Goal: Information Seeking & Learning: Find specific page/section

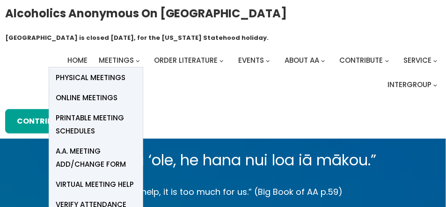
drag, startPoint x: 0, startPoint y: 0, endPoint x: 120, endPoint y: 59, distance: 133.6
click at [120, 59] on span "Meetings" at bounding box center [116, 60] width 35 height 10
click at [94, 92] on span "Online Meetings" at bounding box center [87, 97] width 62 height 13
click at [94, 94] on span "Online Meetings" at bounding box center [87, 97] width 62 height 13
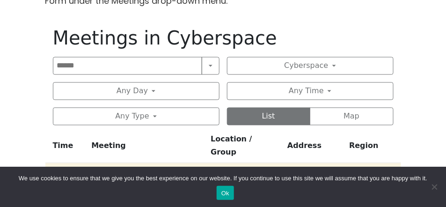
scroll to position [543, 0]
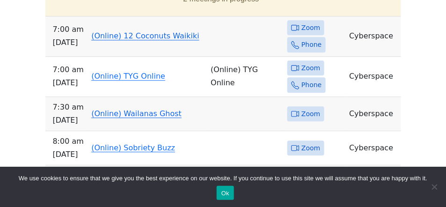
click at [146, 31] on link "(Online) 12 Coconuts Waikiki" at bounding box center [145, 35] width 108 height 9
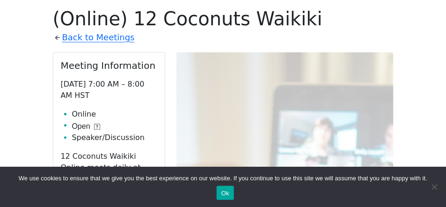
scroll to position [562, 0]
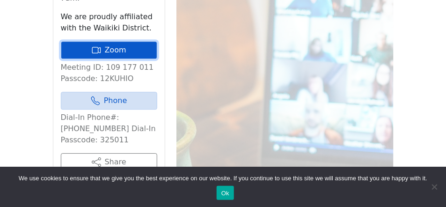
click at [110, 41] on link "Zoom" at bounding box center [109, 50] width 96 height 18
